Goal: Contribute content: Add original content to the website for others to see

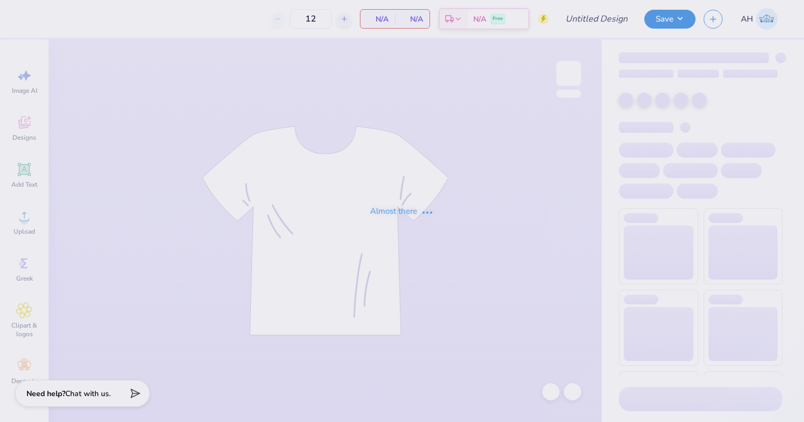
type input "Phi Alpha Delta Fall PR"
type input "60"
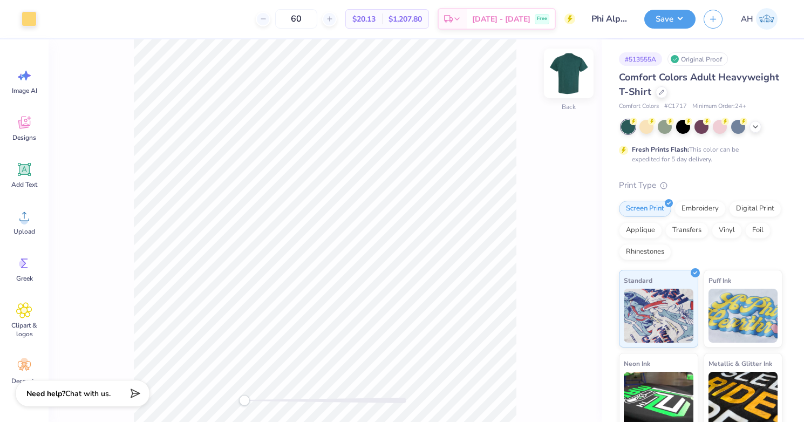
click at [572, 75] on img at bounding box center [568, 73] width 43 height 43
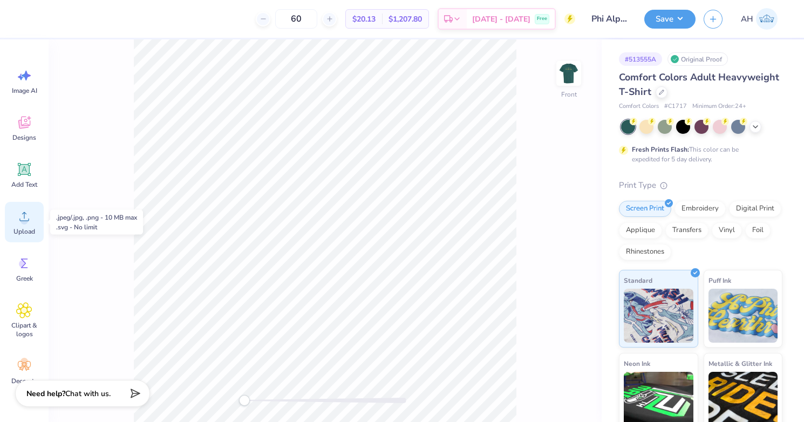
click at [23, 219] on circle at bounding box center [25, 221] width 8 height 8
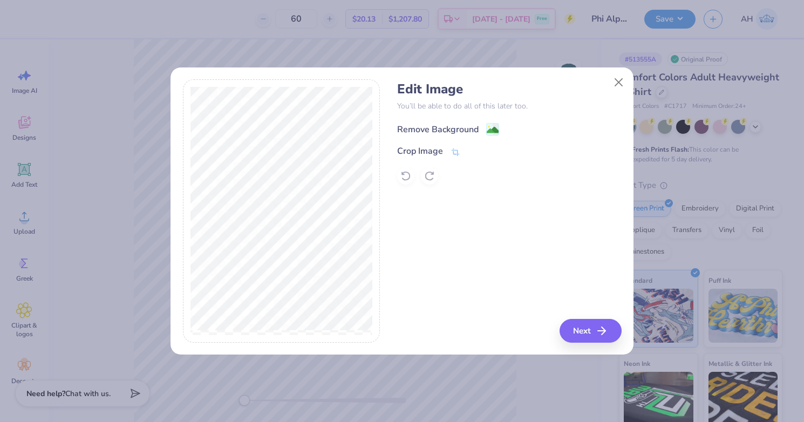
click at [439, 127] on div "Remove Background" at bounding box center [438, 129] width 82 height 13
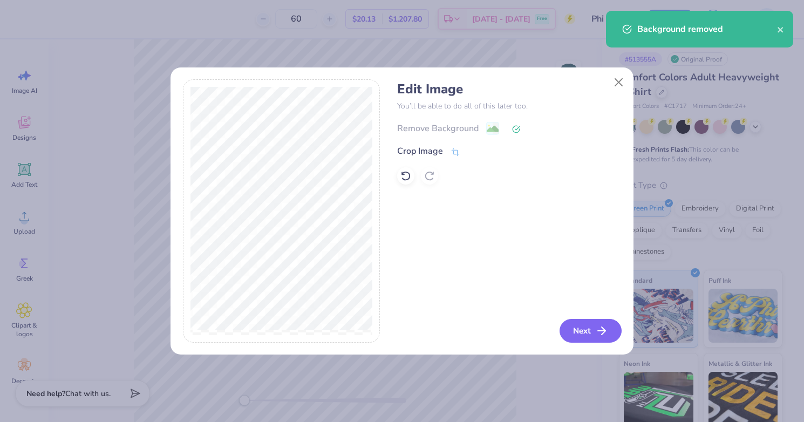
click at [586, 329] on button "Next" at bounding box center [591, 331] width 62 height 24
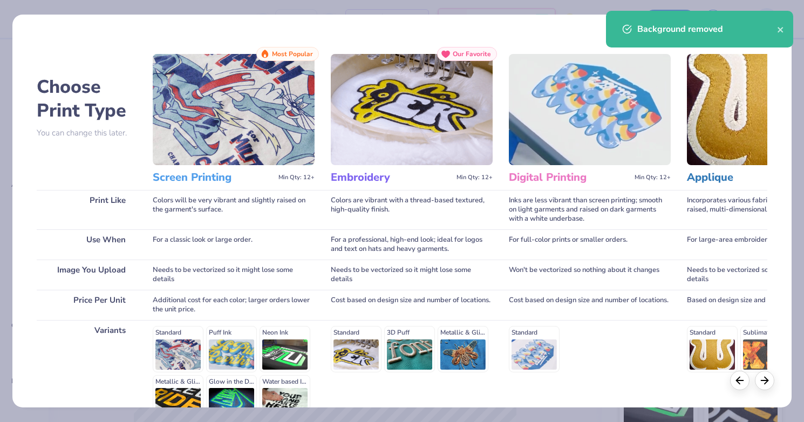
scroll to position [116, 0]
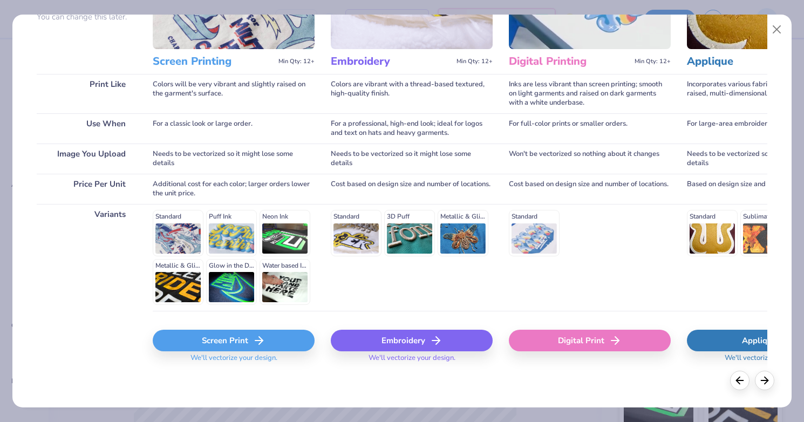
click at [256, 339] on icon at bounding box center [259, 340] width 13 height 13
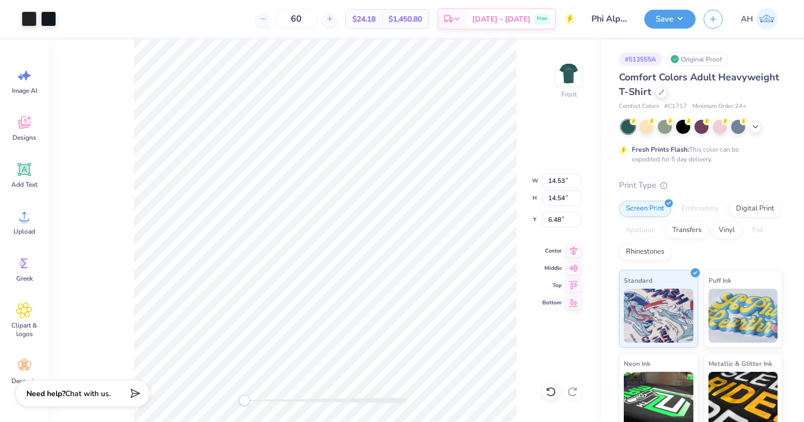
type input "10.63"
type input "11.40"
type input "4.52"
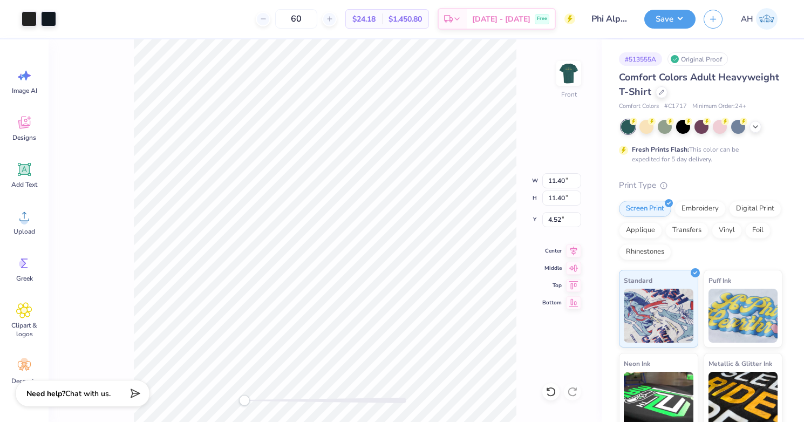
type input "12.49"
type input "4.51"
click at [561, 74] on img at bounding box center [568, 73] width 43 height 43
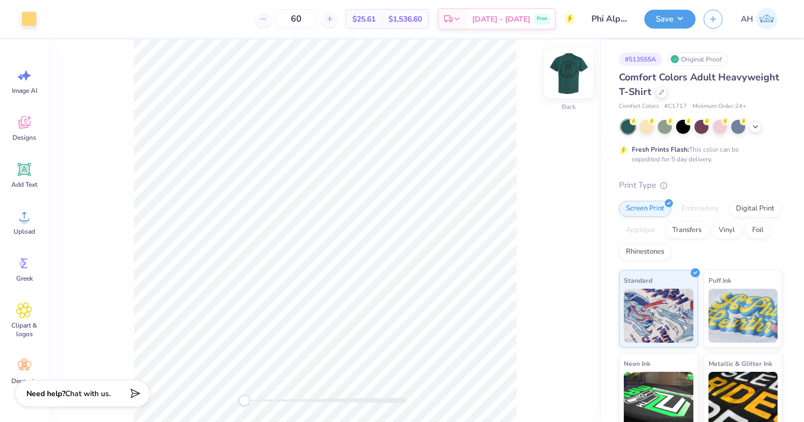
click at [578, 75] on img at bounding box center [568, 73] width 43 height 43
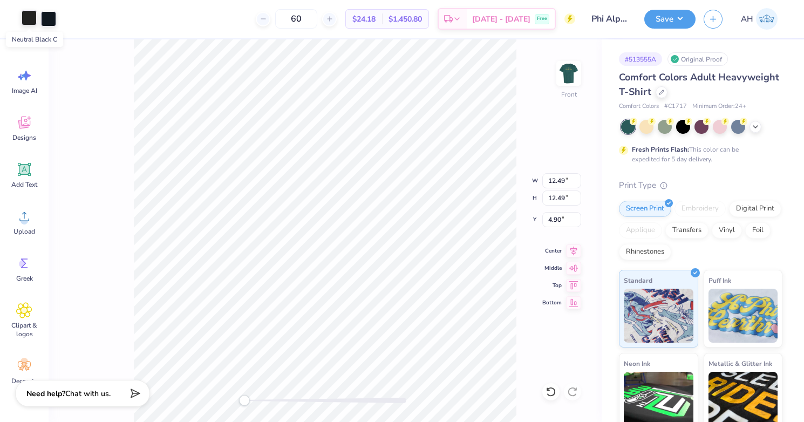
click at [28, 18] on div at bounding box center [29, 17] width 15 height 15
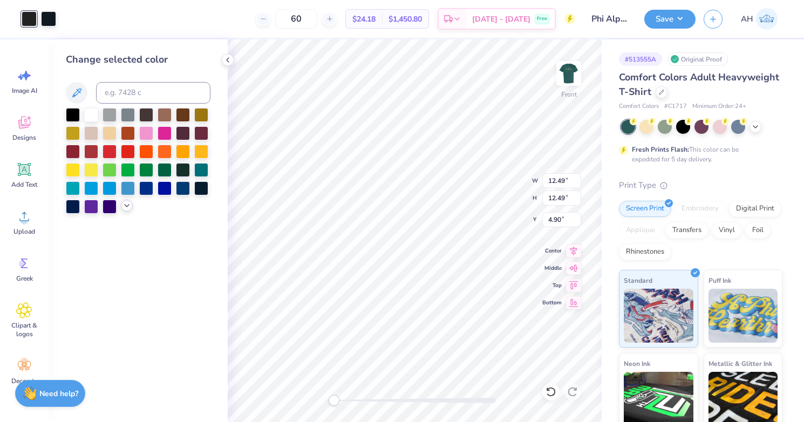
click at [127, 205] on polyline at bounding box center [127, 206] width 4 height 2
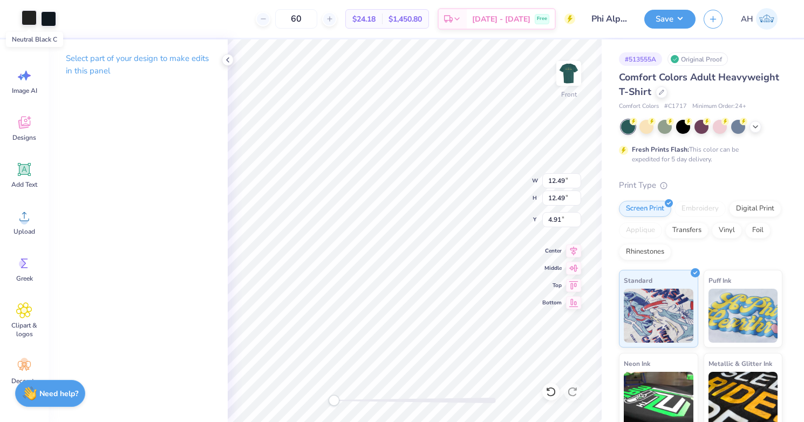
click at [31, 14] on div at bounding box center [29, 17] width 15 height 15
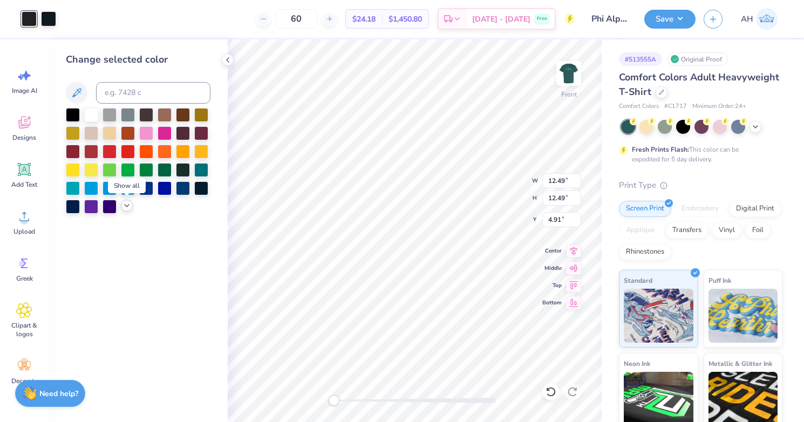
click at [128, 206] on icon at bounding box center [127, 205] width 9 height 9
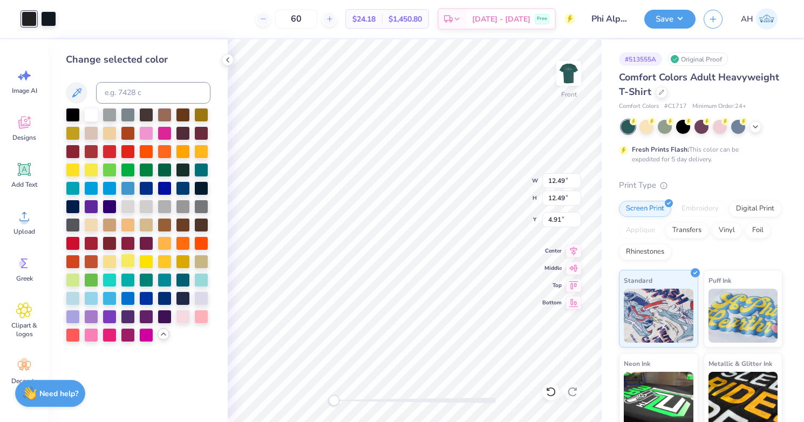
click at [126, 261] on div at bounding box center [128, 261] width 14 height 14
click at [148, 267] on div at bounding box center [146, 261] width 14 height 14
click at [164, 263] on div at bounding box center [165, 261] width 14 height 14
click at [182, 262] on div at bounding box center [183, 261] width 14 height 14
click at [161, 241] on div at bounding box center [165, 242] width 14 height 14
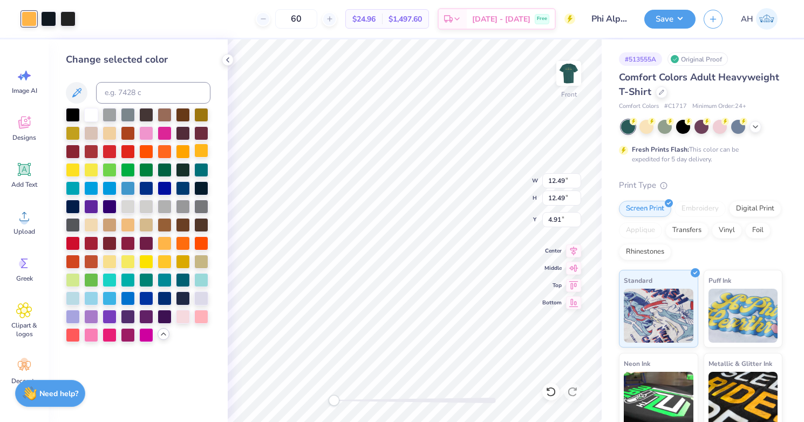
click at [200, 151] on div at bounding box center [201, 151] width 14 height 14
click at [69, 171] on div at bounding box center [73, 169] width 14 height 14
click at [129, 259] on div at bounding box center [128, 261] width 14 height 14
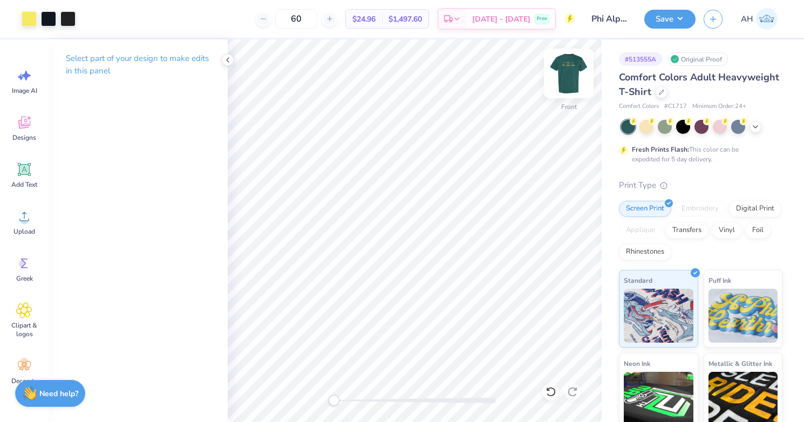
click at [568, 77] on img at bounding box center [568, 73] width 43 height 43
click at [572, 68] on img at bounding box center [568, 73] width 43 height 43
click at [672, 19] on button "Save" at bounding box center [670, 17] width 51 height 19
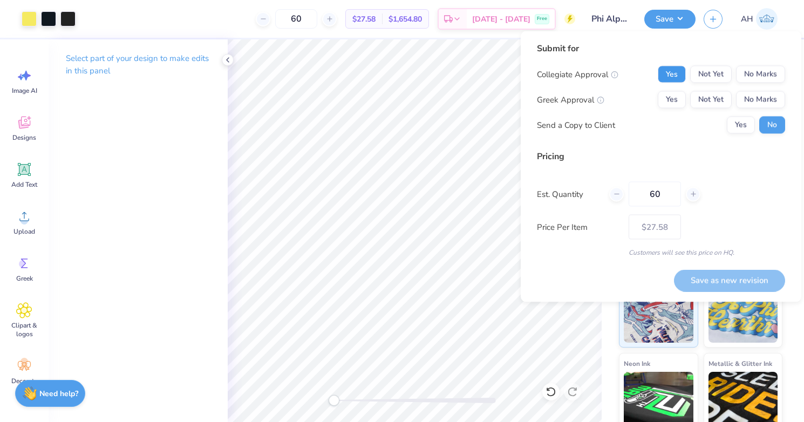
click at [674, 71] on button "Yes" at bounding box center [672, 74] width 28 height 17
click at [674, 100] on button "Yes" at bounding box center [672, 99] width 28 height 17
click at [692, 281] on button "Save as new revision" at bounding box center [729, 280] width 111 height 22
type input "– –"
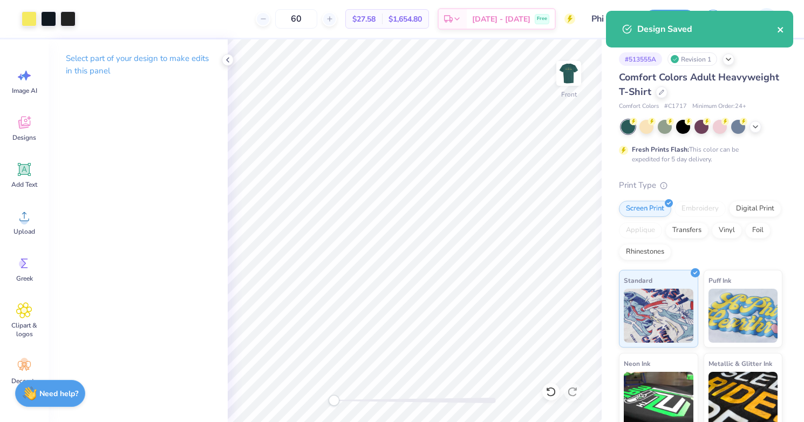
click at [781, 30] on icon "close" at bounding box center [780, 29] width 5 height 5
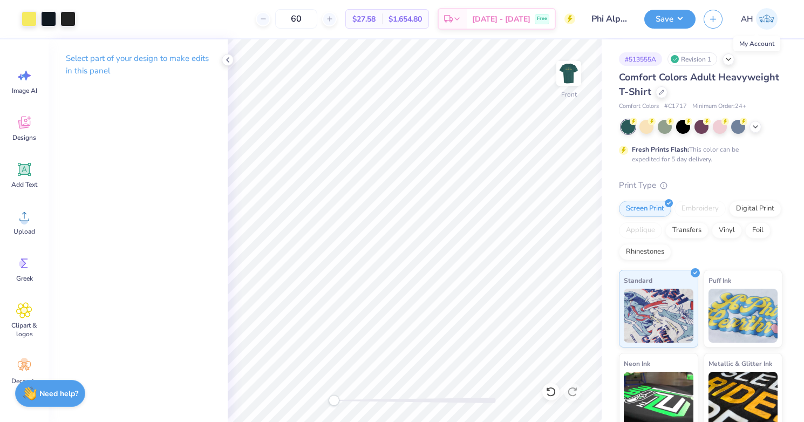
click at [767, 20] on img at bounding box center [767, 19] width 22 height 22
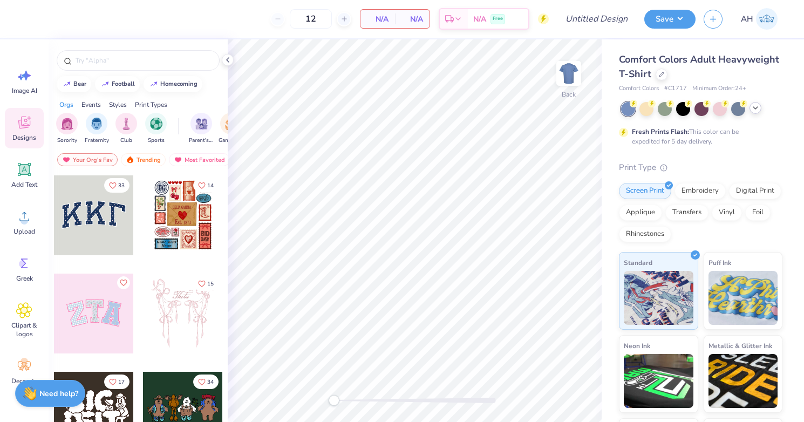
click at [758, 109] on icon at bounding box center [756, 108] width 9 height 9
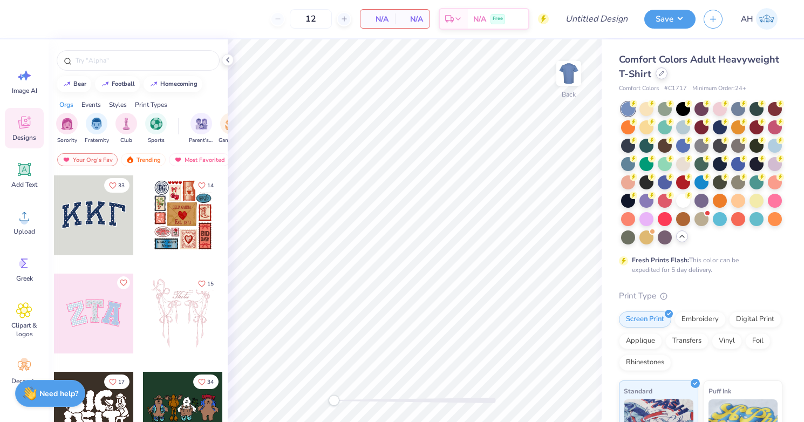
click at [665, 77] on div at bounding box center [662, 73] width 12 height 12
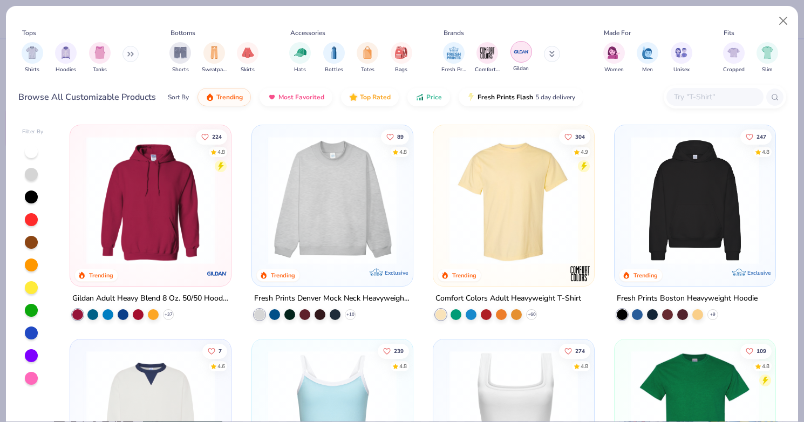
click at [525, 51] on img "filter for Gildan" at bounding box center [521, 52] width 16 height 16
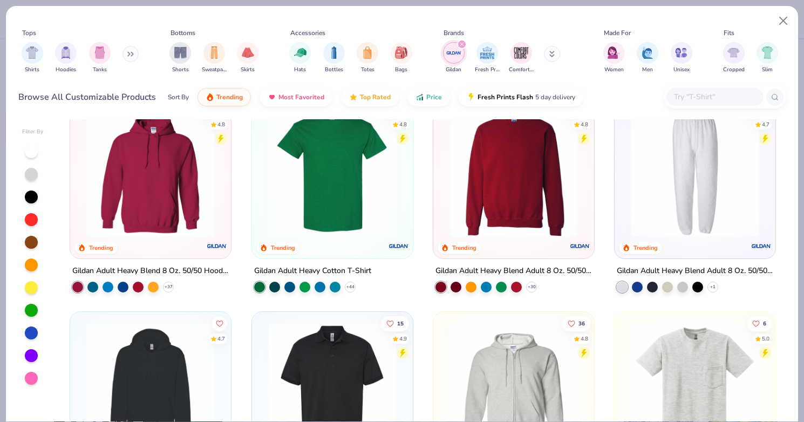
scroll to position [29, 0]
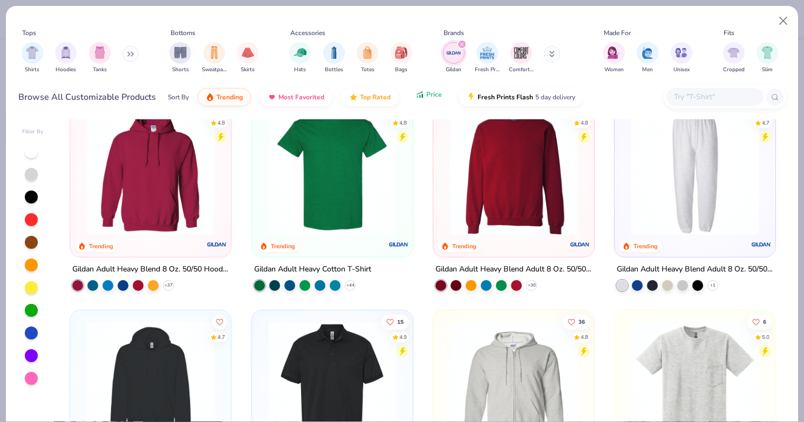
click at [439, 96] on span "Price" at bounding box center [435, 94] width 16 height 9
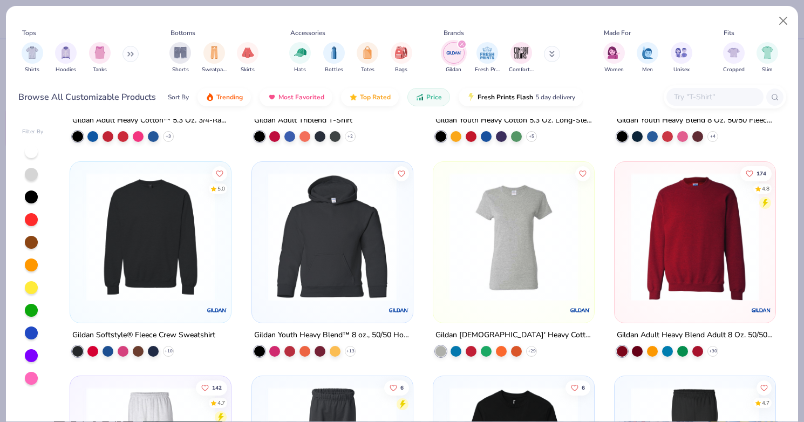
scroll to position [1246, 0]
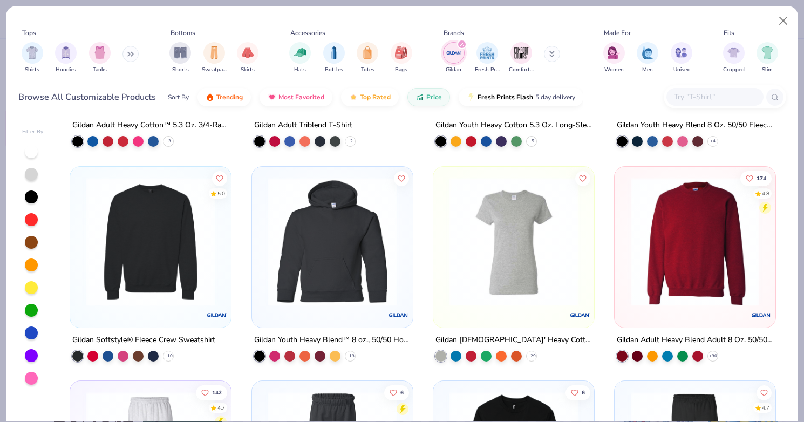
click at [191, 238] on img at bounding box center [150, 241] width 139 height 128
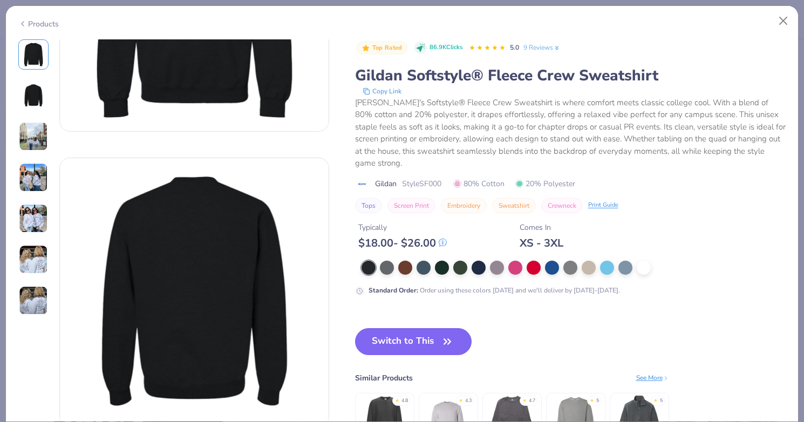
scroll to position [179, 0]
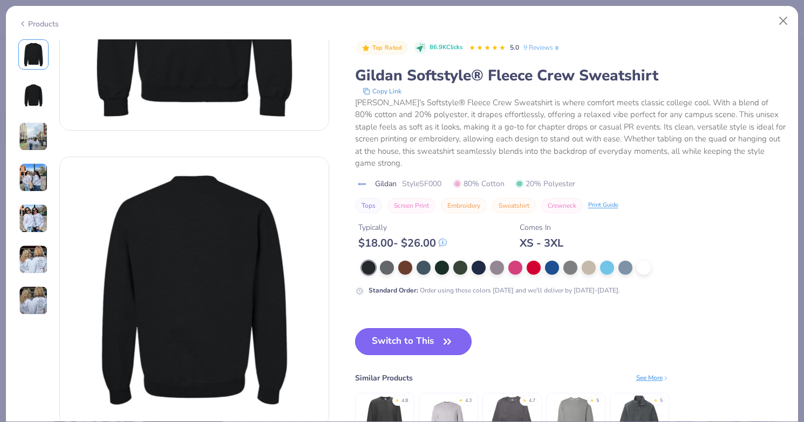
click at [442, 334] on icon "button" at bounding box center [447, 341] width 15 height 15
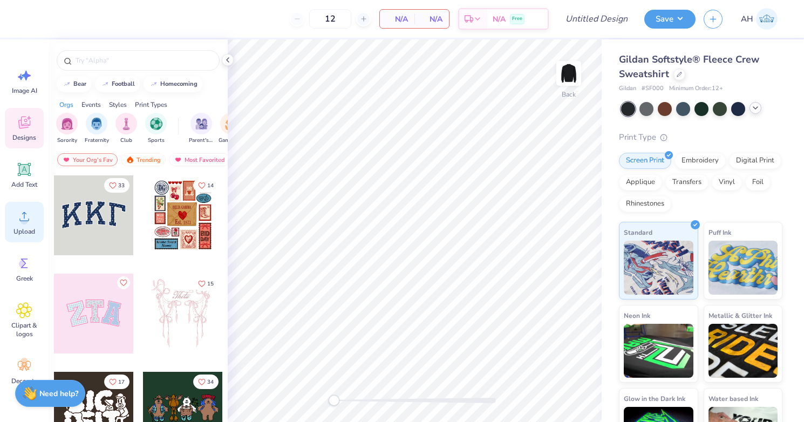
click at [25, 219] on circle at bounding box center [25, 221] width 8 height 8
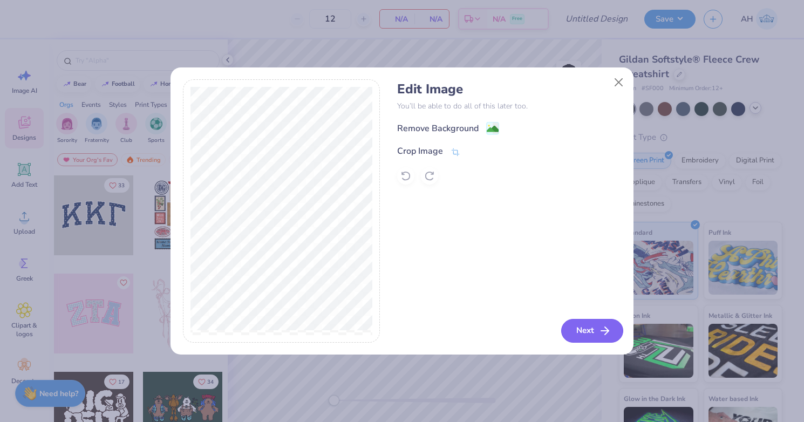
click at [591, 328] on button "Next" at bounding box center [592, 331] width 62 height 24
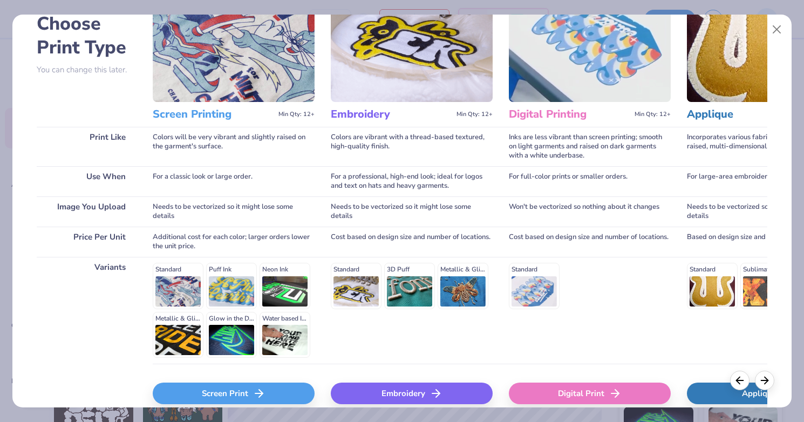
scroll to position [116, 0]
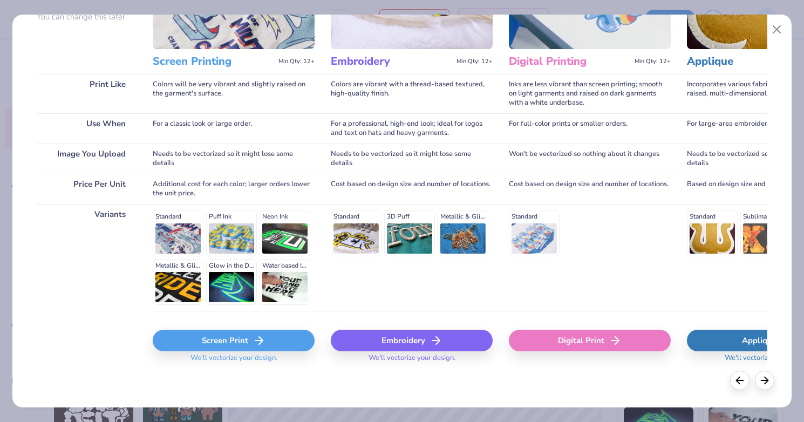
click at [224, 343] on div "Screen Print" at bounding box center [234, 341] width 162 height 22
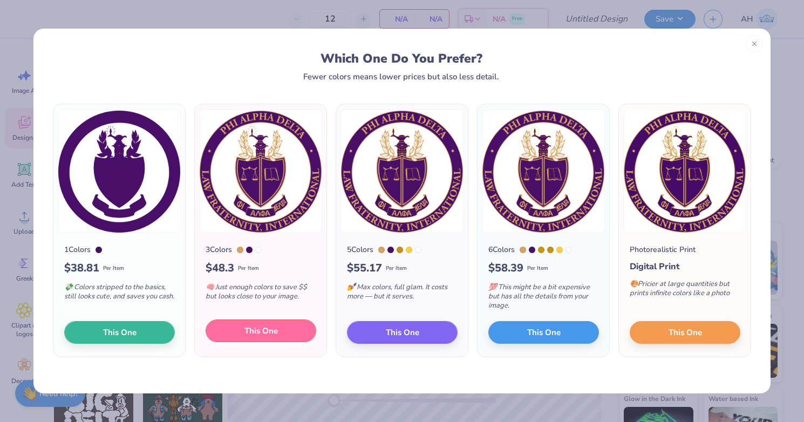
click at [245, 331] on span "This One" at bounding box center [261, 331] width 33 height 12
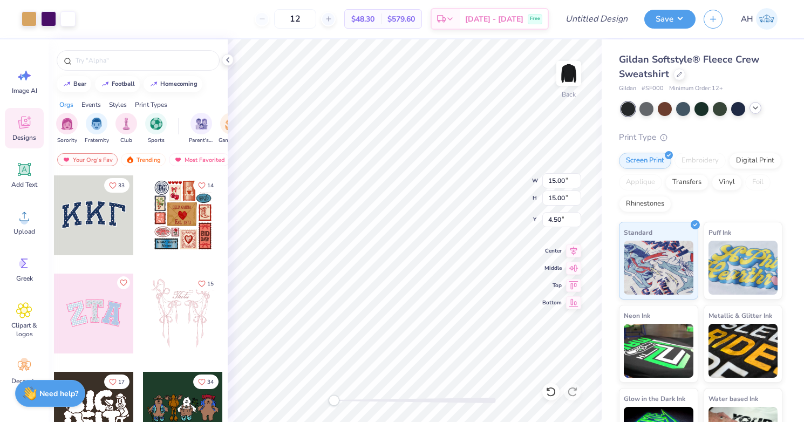
type input "4.36"
type input "3.42"
type input "3.00"
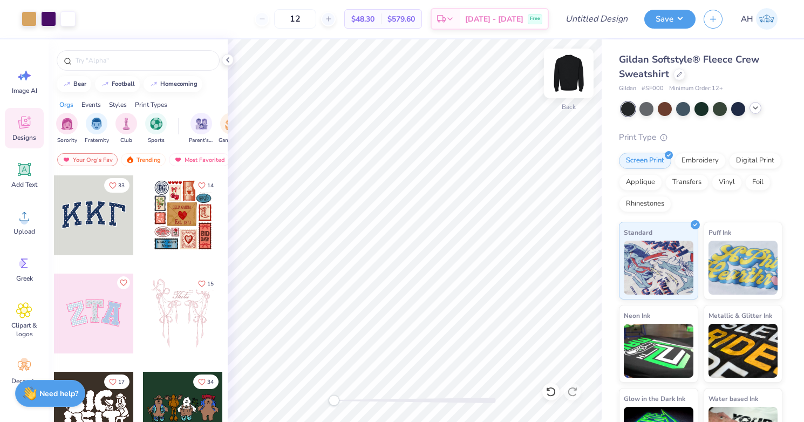
click at [566, 82] on img at bounding box center [568, 73] width 43 height 43
type input "12.76"
click at [572, 73] on img at bounding box center [568, 73] width 43 height 43
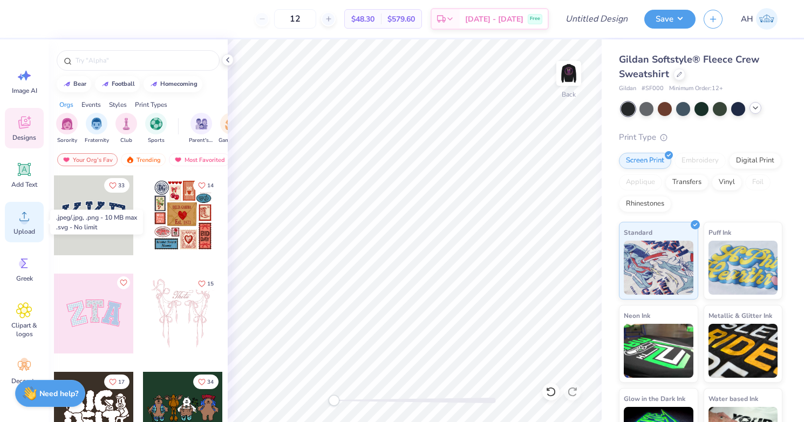
click at [28, 215] on icon at bounding box center [24, 216] width 16 height 16
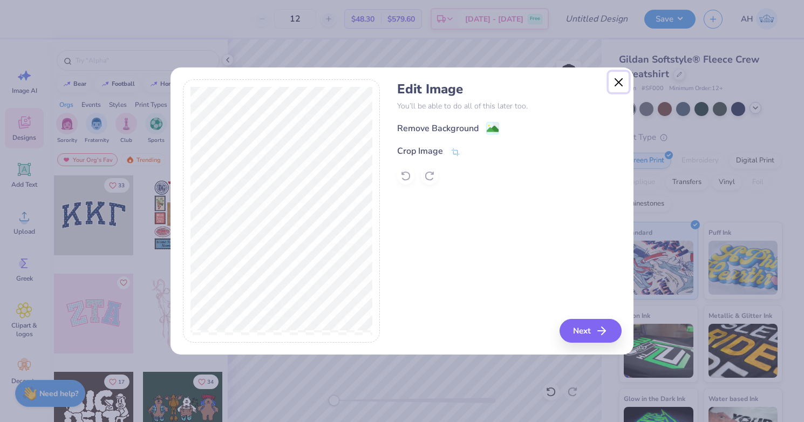
click at [612, 85] on button "Close" at bounding box center [619, 82] width 21 height 21
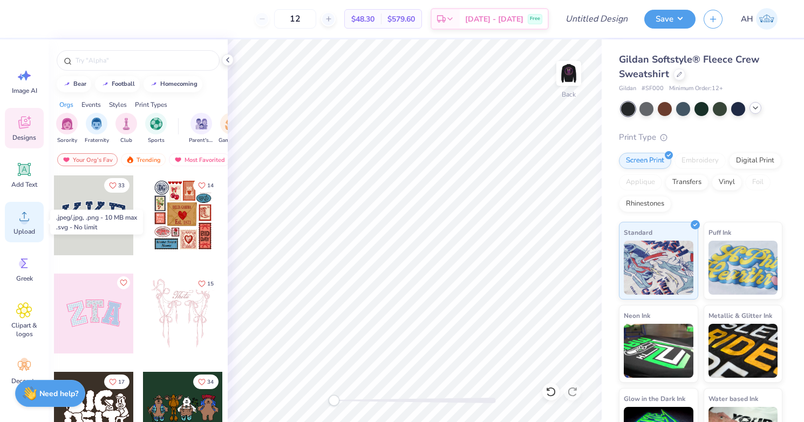
click at [23, 218] on circle at bounding box center [25, 221] width 8 height 8
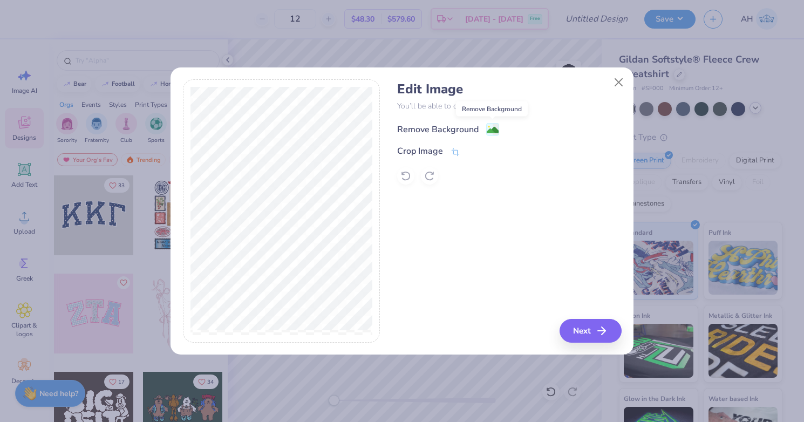
click at [495, 125] on image at bounding box center [493, 130] width 12 height 12
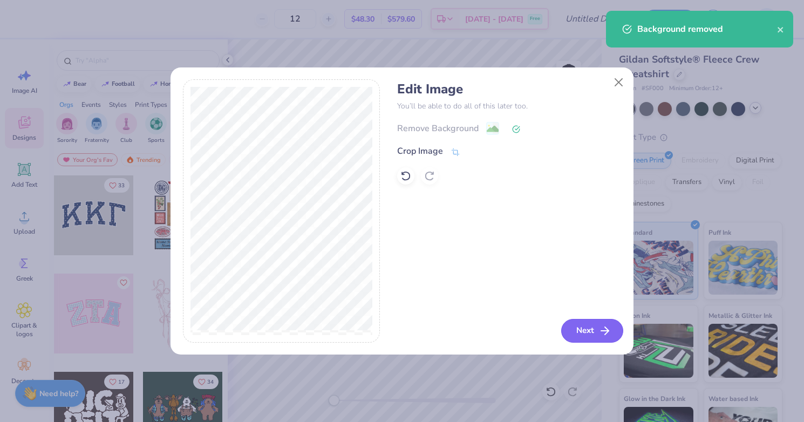
click at [590, 332] on button "Next" at bounding box center [592, 331] width 62 height 24
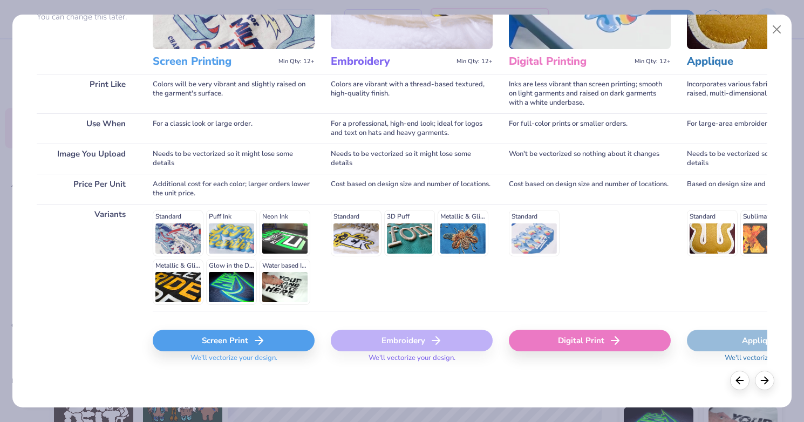
click at [215, 342] on div "Screen Print" at bounding box center [234, 341] width 162 height 22
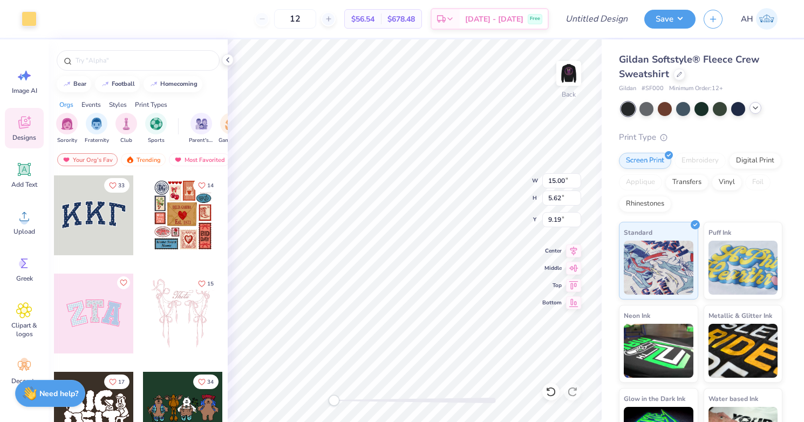
type input "9.38"
type input "3.51"
click at [571, 77] on img at bounding box center [568, 73] width 43 height 43
click at [572, 70] on img at bounding box center [568, 73] width 43 height 43
click at [565, 70] on img at bounding box center [568, 73] width 43 height 43
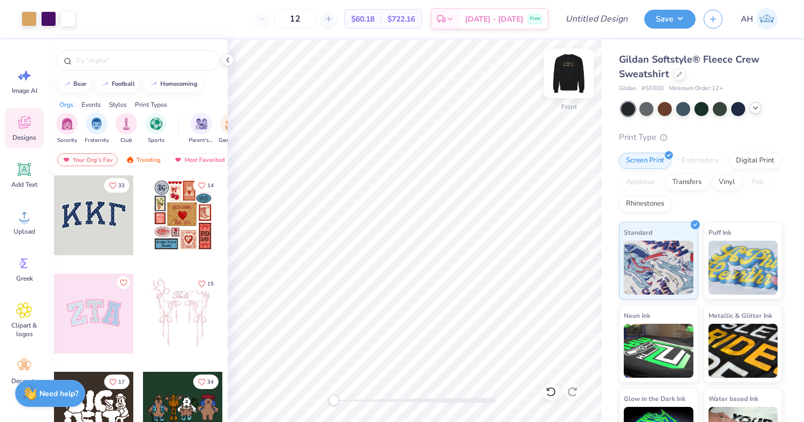
click at [565, 70] on img at bounding box center [568, 73] width 43 height 43
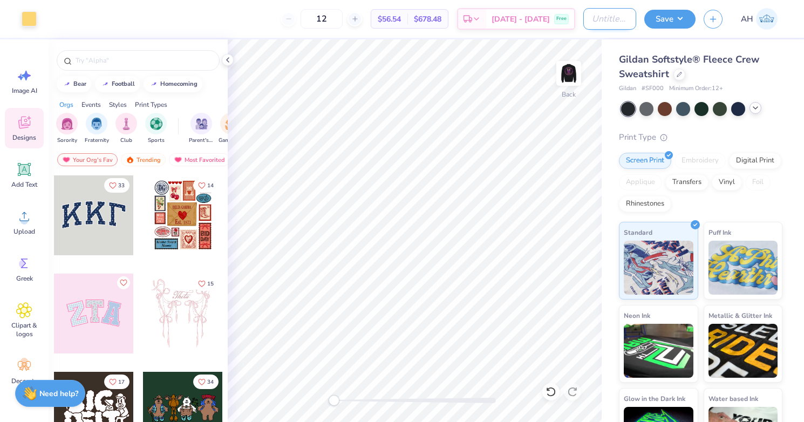
click at [600, 22] on input "Design Title" at bounding box center [610, 19] width 53 height 22
type input "Phi Alpha Delta Merch Drop"
click at [675, 18] on button "Save" at bounding box center [670, 17] width 51 height 19
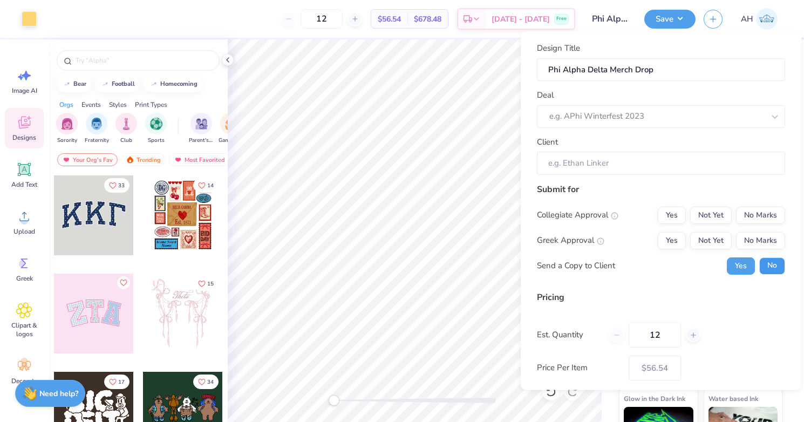
click at [767, 265] on button "No" at bounding box center [773, 265] width 26 height 17
click at [673, 218] on button "Yes" at bounding box center [672, 214] width 28 height 17
click at [673, 239] on button "Yes" at bounding box center [672, 240] width 28 height 17
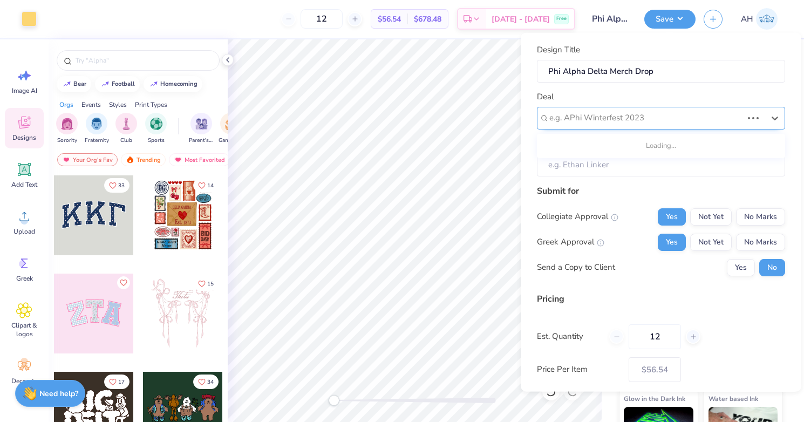
click at [624, 126] on div "e.g. APhi Winterfest 2023" at bounding box center [661, 117] width 248 height 23
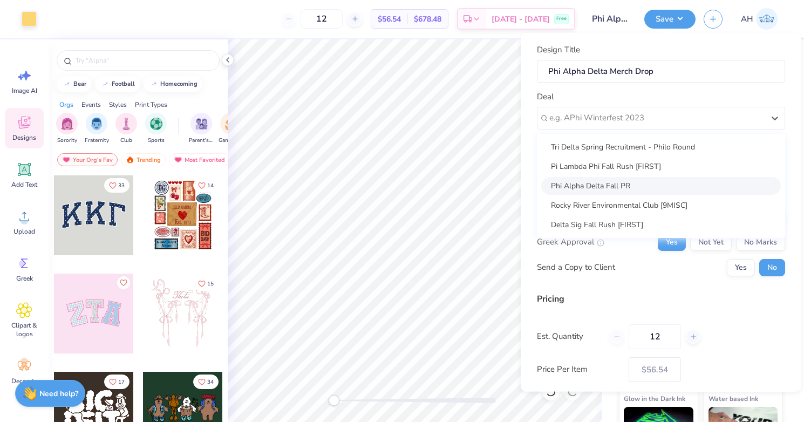
click at [620, 182] on div "Phi Alpha Delta Fall PR" at bounding box center [662, 186] width 240 height 18
type input "[PERSON_NAME]"
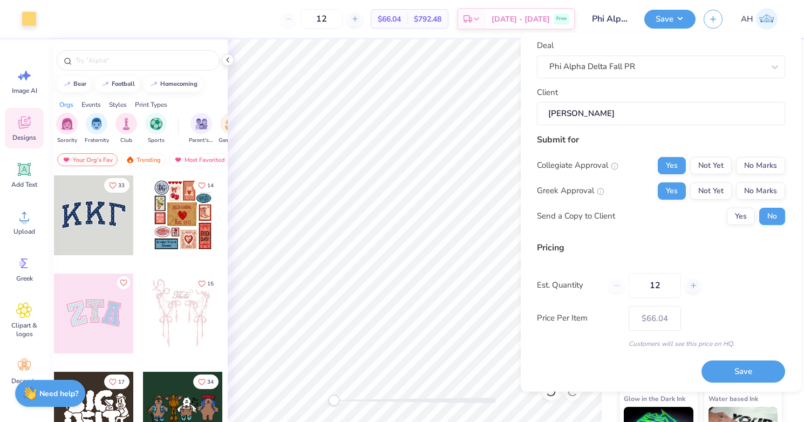
scroll to position [53, 0]
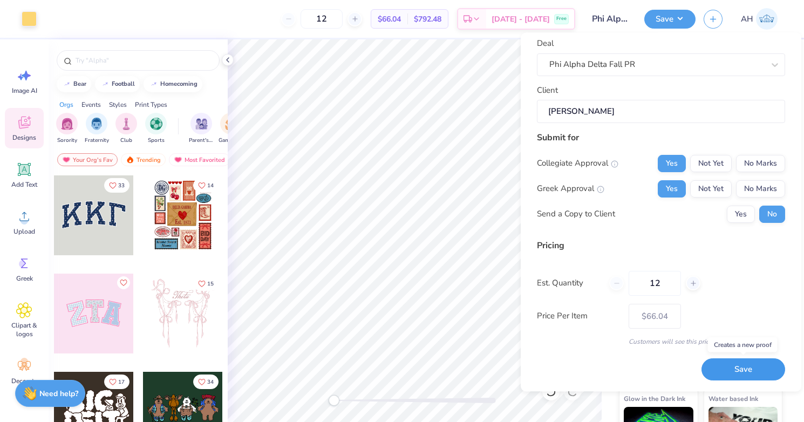
click at [737, 372] on button "Save" at bounding box center [744, 370] width 84 height 22
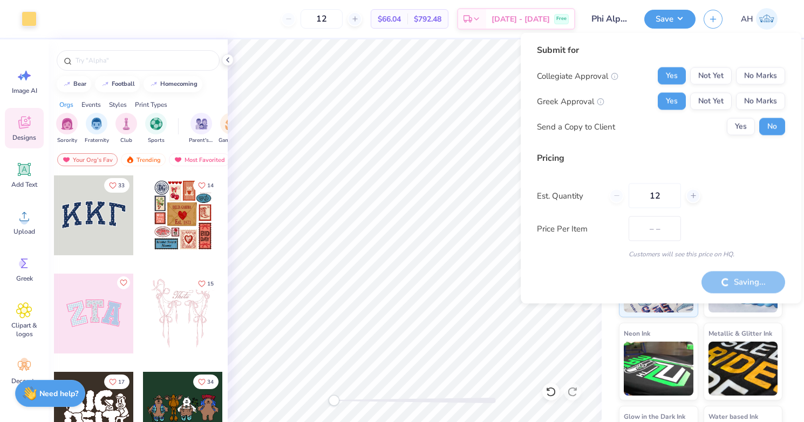
type input "$56.54"
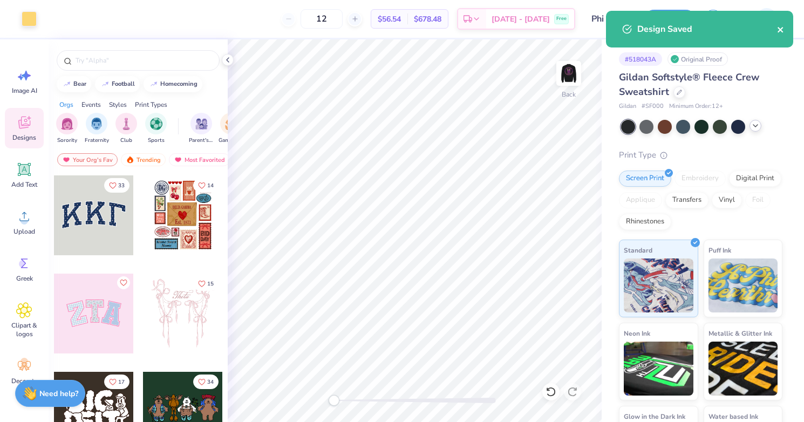
click at [780, 31] on icon "close" at bounding box center [780, 29] width 5 height 5
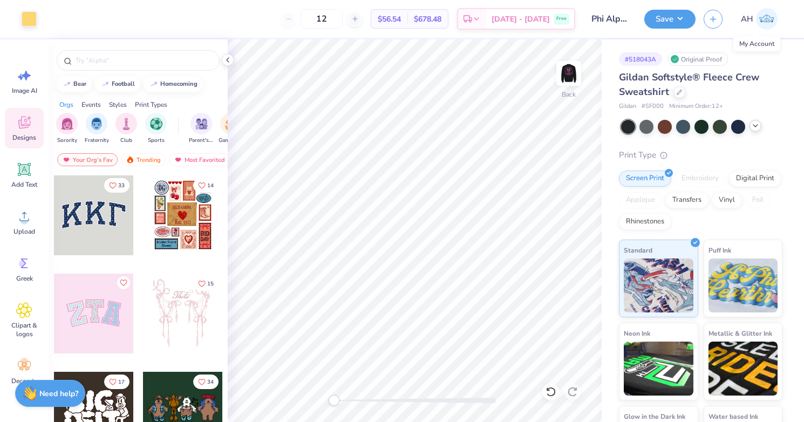
click at [769, 18] on img at bounding box center [767, 19] width 22 height 22
